Goal: Task Accomplishment & Management: Manage account settings

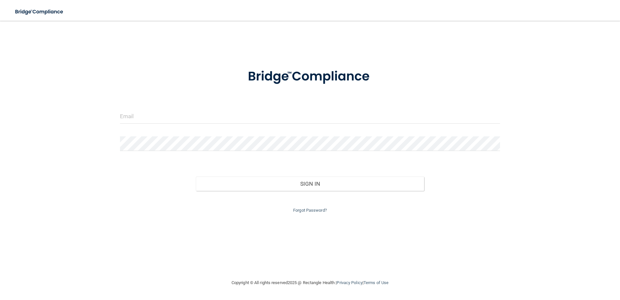
click at [268, 106] on form "Invalid email/password. You don't have permission to access that page. Sign In …" at bounding box center [310, 137] width 380 height 154
click at [155, 114] on input "email" at bounding box center [310, 116] width 380 height 15
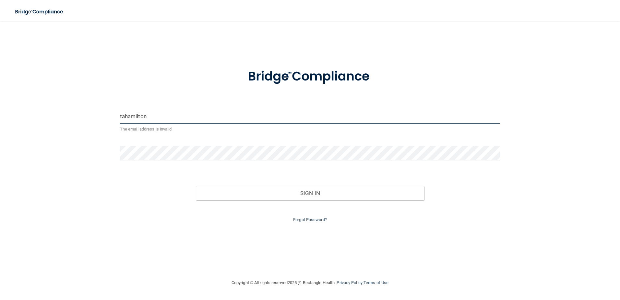
type input "[EMAIL_ADDRESS][DOMAIN_NAME]"
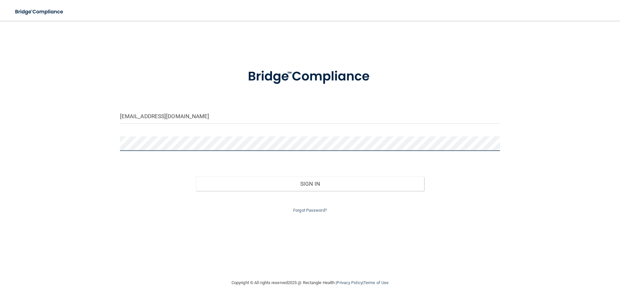
click at [196, 176] on button "Sign In" at bounding box center [310, 183] width 228 height 14
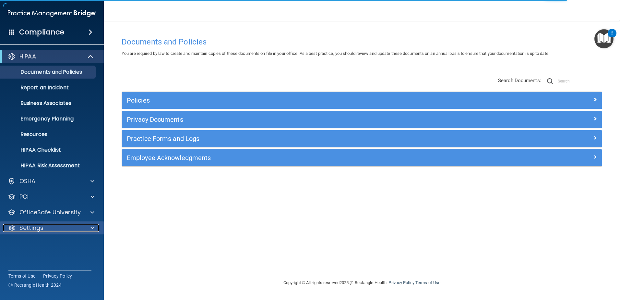
click at [92, 230] on span at bounding box center [92, 228] width 4 height 8
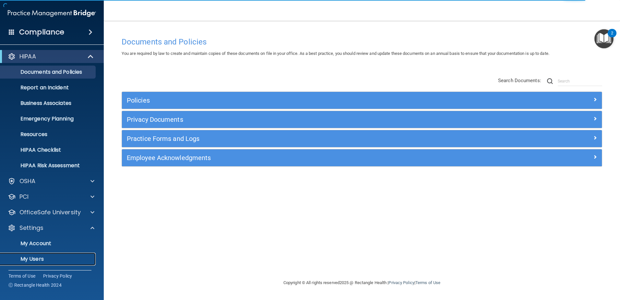
click at [56, 255] on p "My Users" at bounding box center [48, 258] width 88 height 6
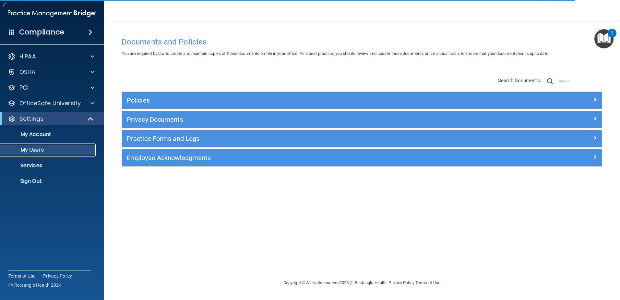
select select "20"
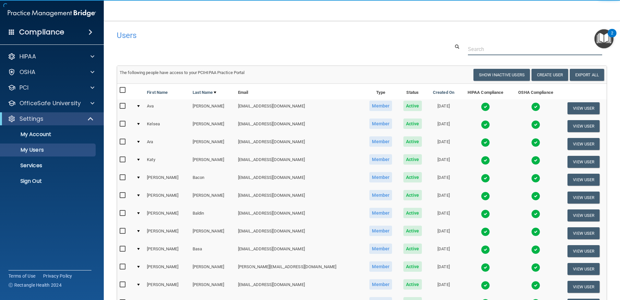
click at [508, 48] on input "text" at bounding box center [535, 49] width 134 height 12
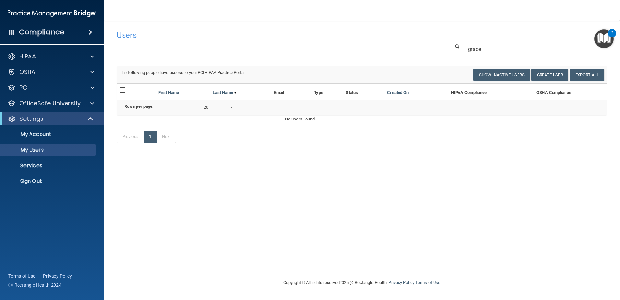
type input "grace"
drag, startPoint x: 488, startPoint y: 51, endPoint x: 464, endPoint y: 52, distance: 23.7
click at [464, 52] on div "grace" at bounding box center [535, 49] width 144 height 12
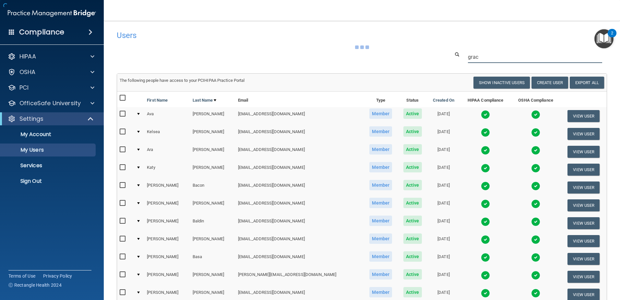
type input "grace"
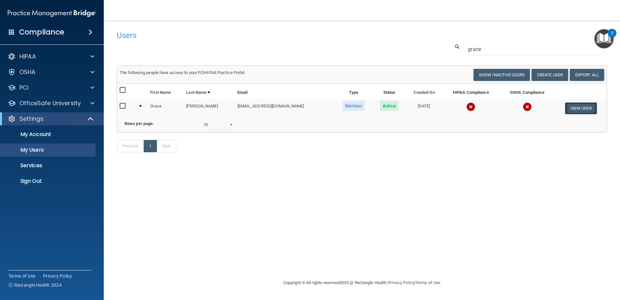
click at [580, 109] on button "View User" at bounding box center [581, 108] width 32 height 12
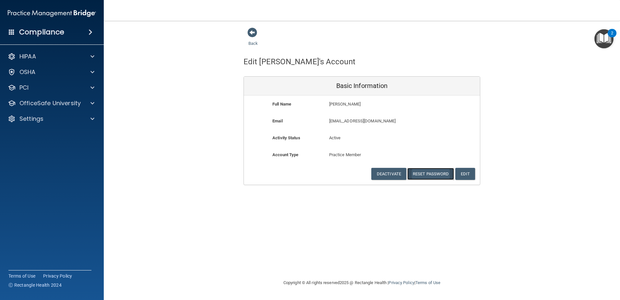
click at [432, 172] on button "Reset Password" at bounding box center [430, 174] width 47 height 12
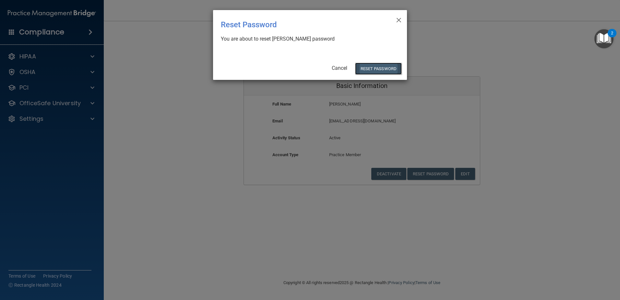
click at [378, 69] on button "Reset Password" at bounding box center [378, 69] width 47 height 12
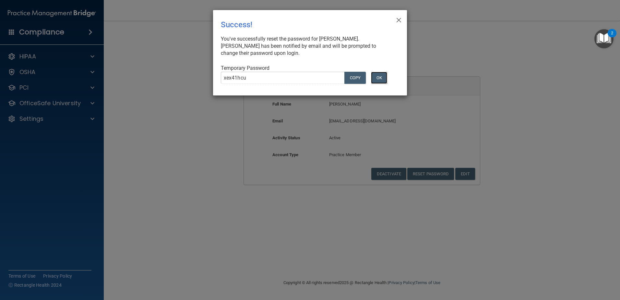
click at [383, 76] on button "OK" at bounding box center [379, 78] width 16 height 12
